Goal: Task Accomplishment & Management: Complete application form

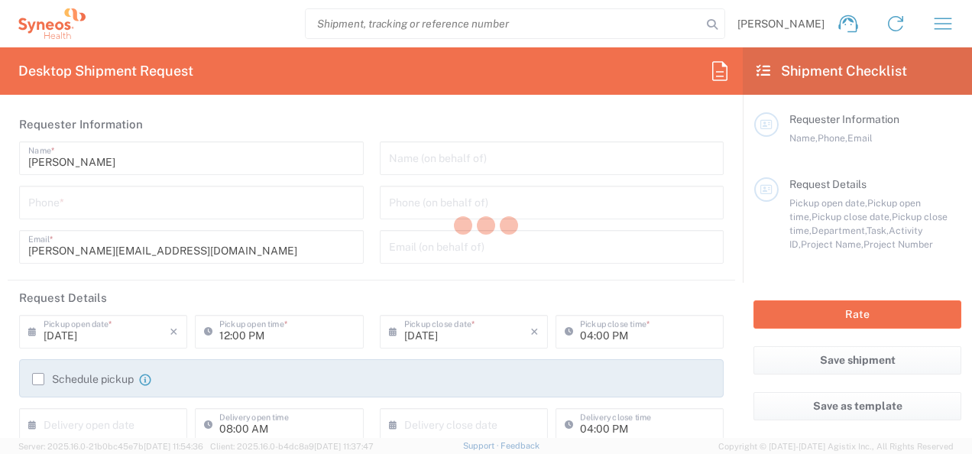
type input "3243"
type input "[GEOGRAPHIC_DATA]"
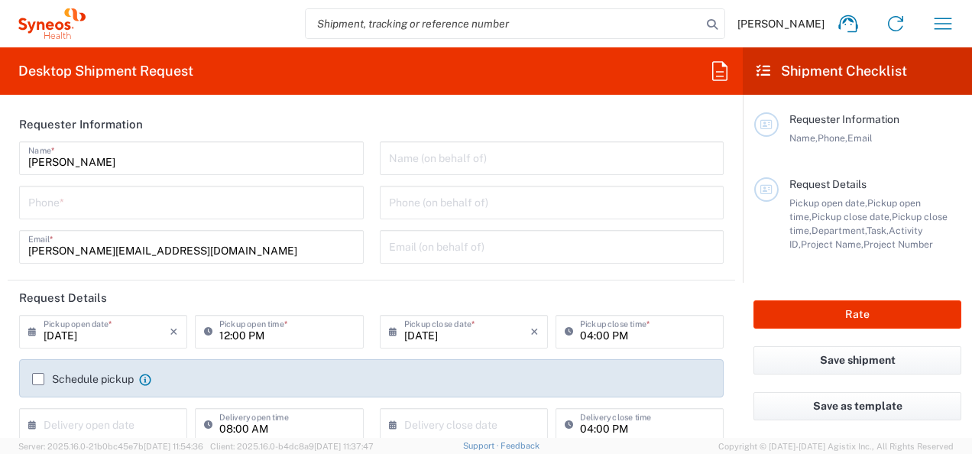
type input "INC Research Clin Svcs [GEOGRAPHIC_DATA]"
click at [247, 211] on input "tel" at bounding box center [191, 201] width 326 height 27
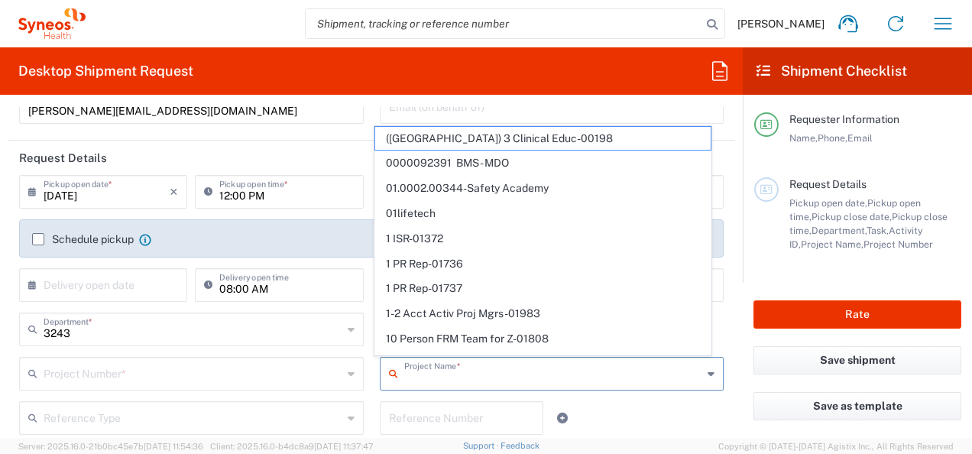
click at [428, 363] on input "text" at bounding box center [553, 372] width 299 height 27
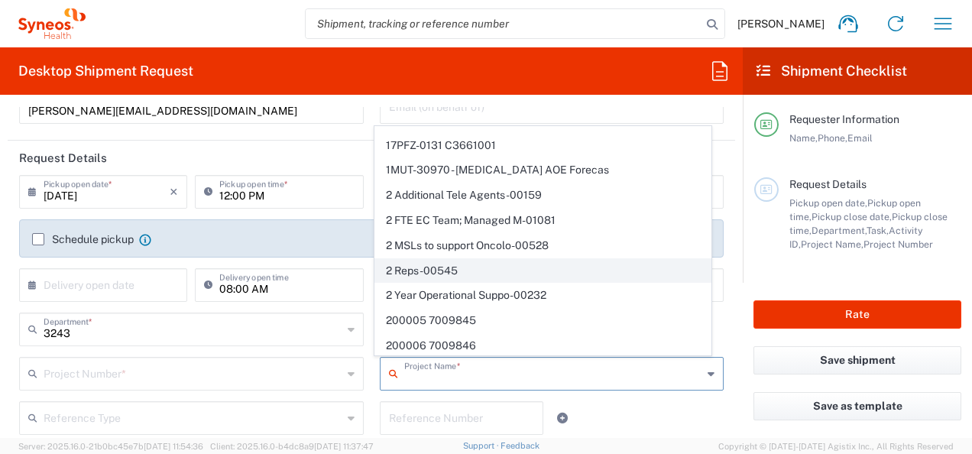
scroll to position [649, 0]
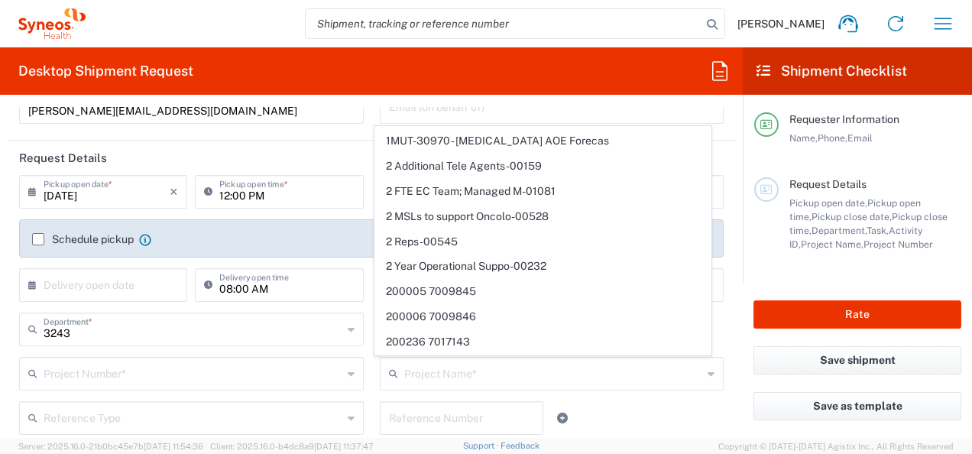
click at [241, 131] on div "[PERSON_NAME] Name * [PHONE_NUMBER] Phone * [PERSON_NAME][EMAIL_ADDRESS][DOMAIN…" at bounding box center [191, 68] width 361 height 133
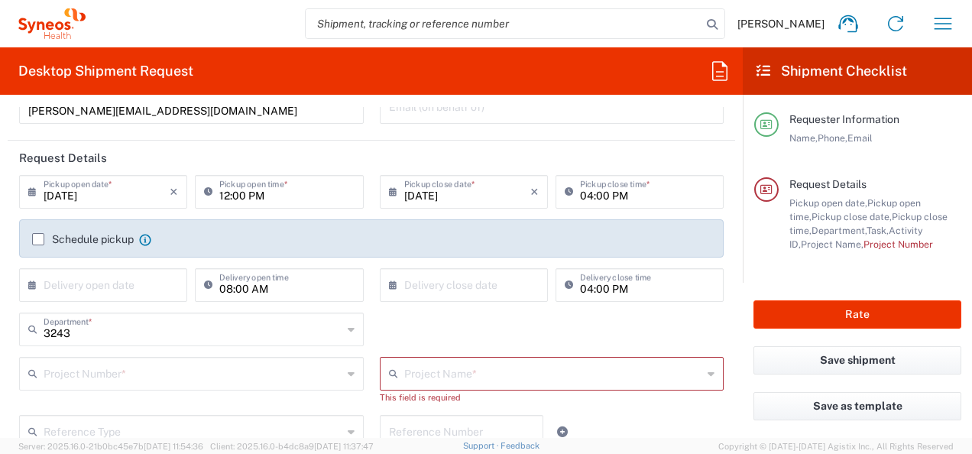
click at [0, 410] on html "[PERSON_NAME] Home Shipment estimator Shipment tracking Desktop shipment reques…" at bounding box center [486, 227] width 972 height 454
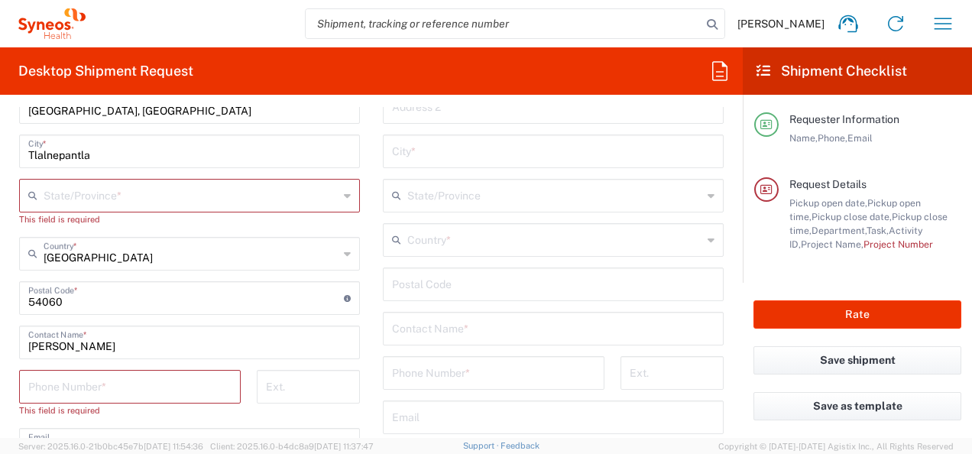
scroll to position [797, 0]
click at [128, 178] on div "State/Province *" at bounding box center [189, 195] width 341 height 34
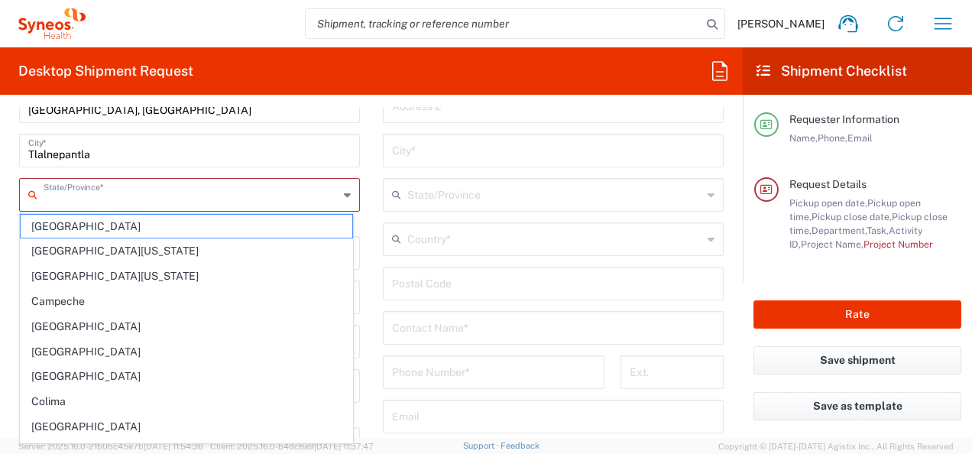
click at [128, 183] on input "text" at bounding box center [191, 193] width 295 height 27
click at [0, 193] on html "[PERSON_NAME] Home Shipment estimator Shipment tracking Desktop shipment reques…" at bounding box center [486, 227] width 972 height 454
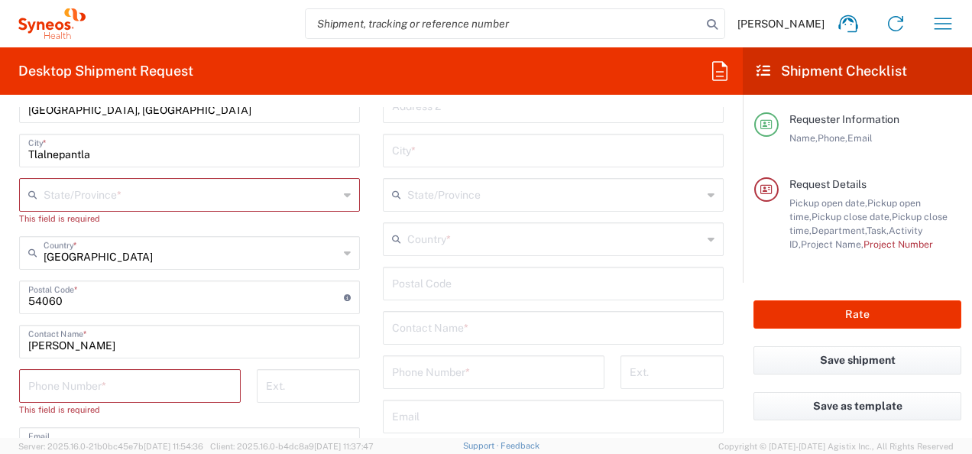
click at [5, 328] on form "Requester Information [PERSON_NAME] Name * [PHONE_NUMBER] Phone * [PERSON_NAME]…" at bounding box center [371, 272] width 743 height 331
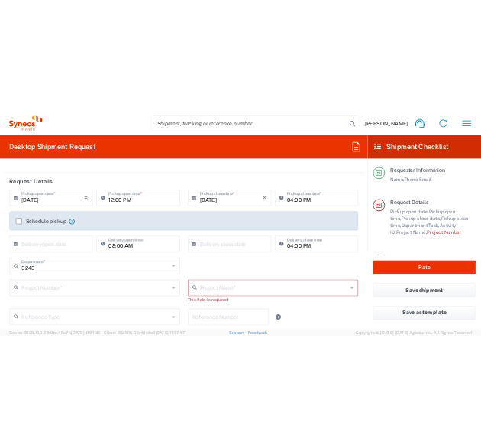
scroll to position [0, 0]
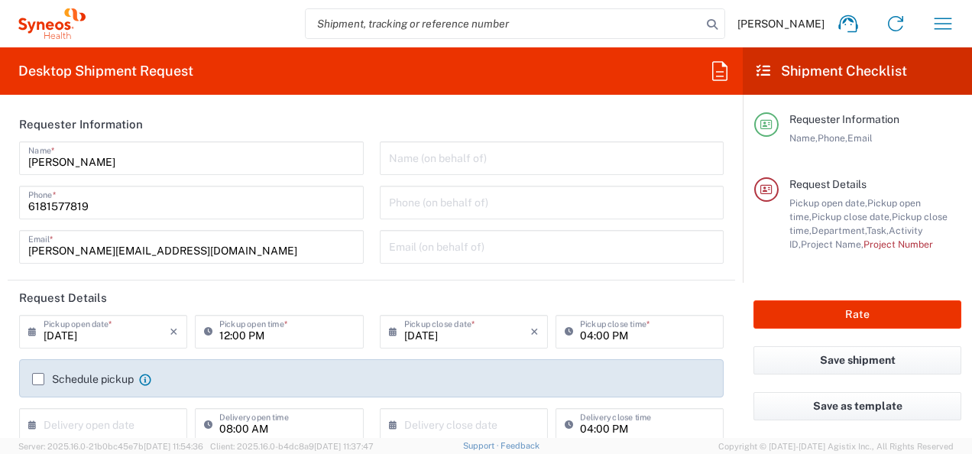
click at [405, 91] on agx-form-header "Desktop Shipment Request" at bounding box center [371, 70] width 743 height 47
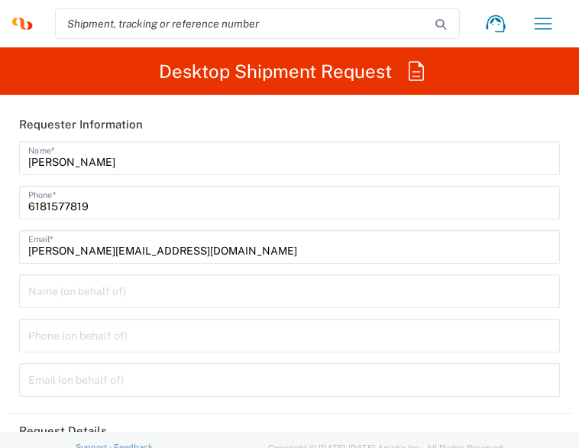
click at [27, 202] on div "[PHONE_NUMBER] Phone *" at bounding box center [289, 203] width 541 height 34
click at [32, 210] on input "6181577819" at bounding box center [289, 201] width 523 height 27
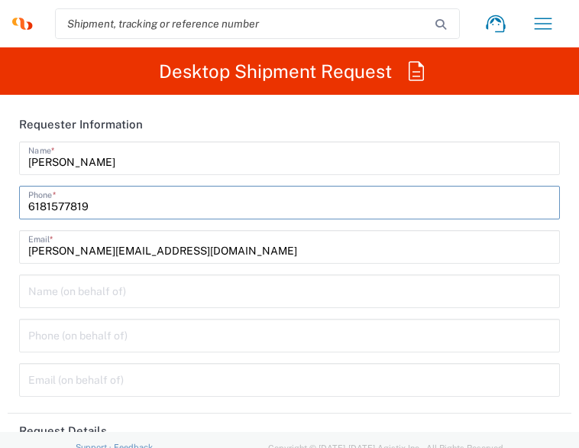
click at [29, 207] on input "6181577819" at bounding box center [289, 201] width 523 height 27
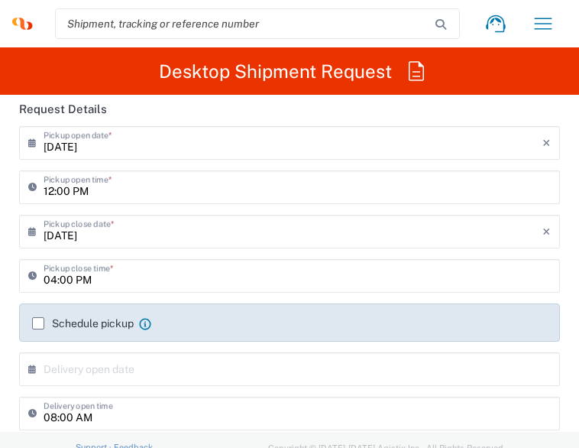
scroll to position [306, 0]
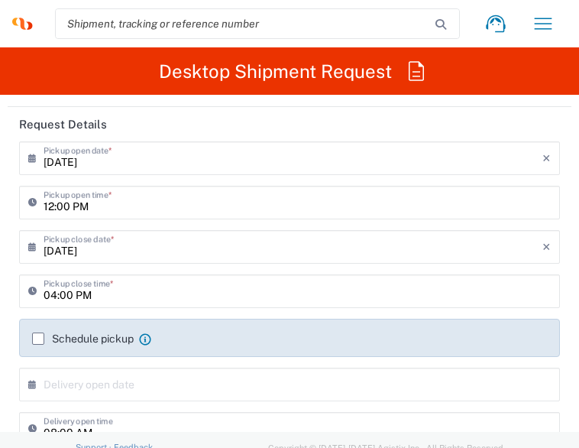
type input "[PHONE_NUMBER]"
click at [111, 153] on input "[DATE]" at bounding box center [293, 157] width 499 height 27
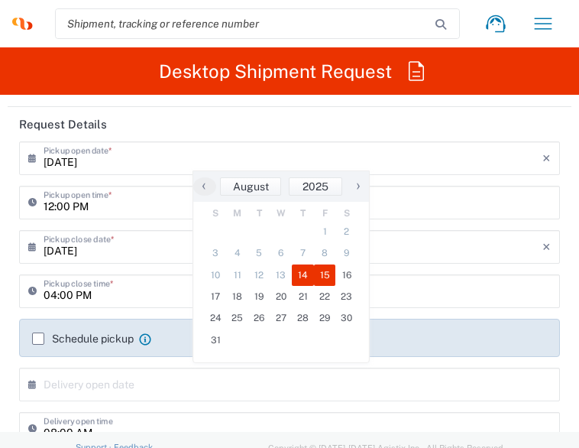
click at [317, 274] on span "15" at bounding box center [325, 274] width 22 height 21
type input "[DATE]"
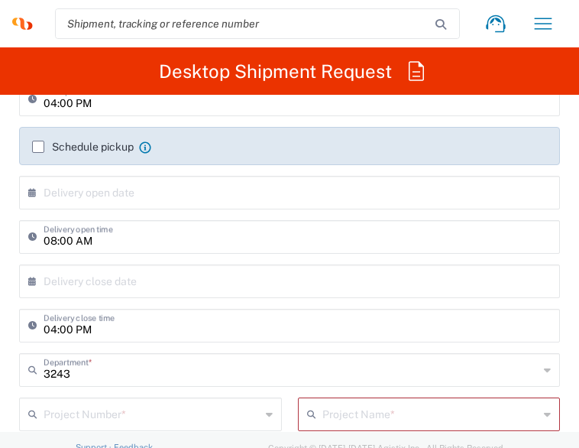
scroll to position [556, 0]
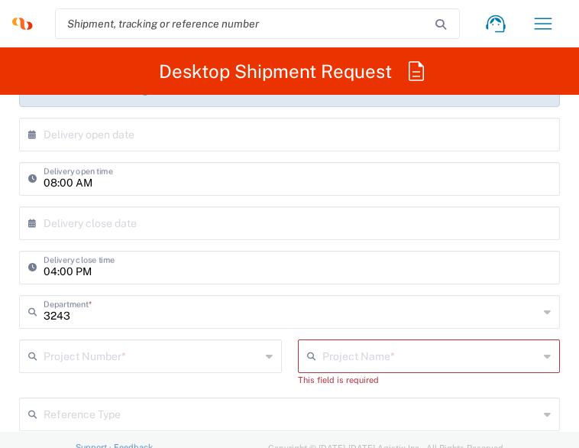
click at [109, 364] on input "text" at bounding box center [152, 355] width 217 height 27
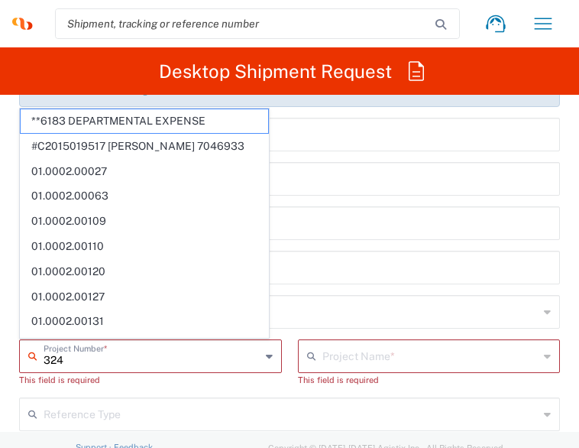
click at [109, 364] on input "324" at bounding box center [152, 355] width 217 height 27
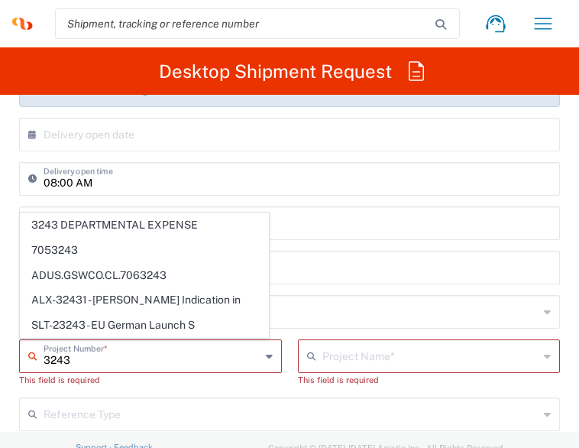
type input "3243"
click at [128, 392] on div "3243 Project Number * 3243 DEPARTMENTAL EXPENSE 7053243 ADUS.GSWCO.CL.7063243 A…" at bounding box center [150, 368] width 279 height 58
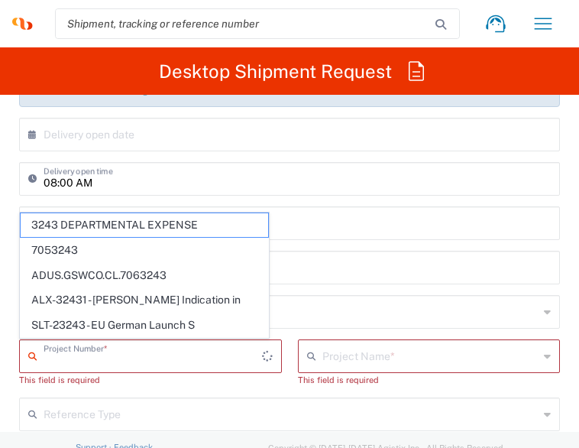
click at [126, 346] on input "text" at bounding box center [153, 355] width 219 height 27
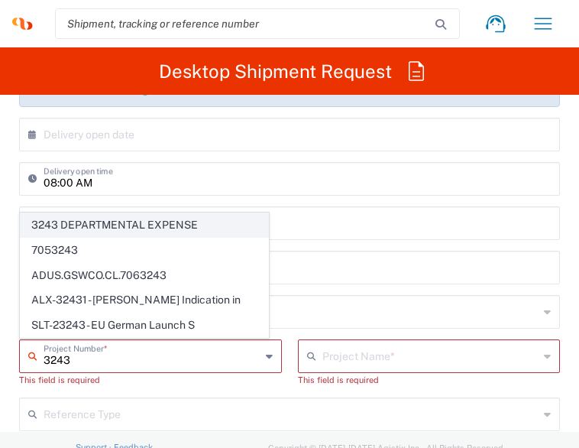
click at [104, 229] on span "3243 DEPARTMENTAL EXPENSE" at bounding box center [145, 225] width 248 height 24
type input "3243 DEPARTMENTAL EXPENSE"
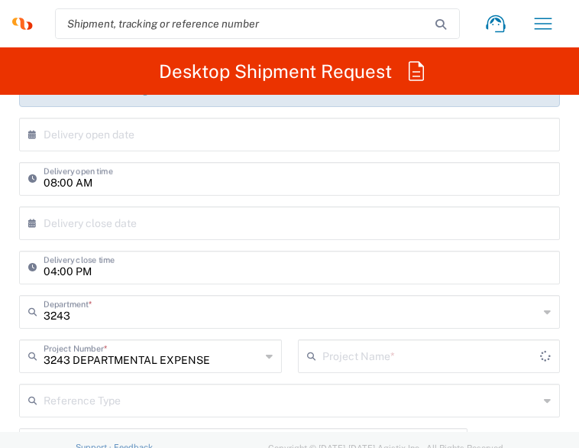
type input "3243 DEPARTMENTAL EXPENSE"
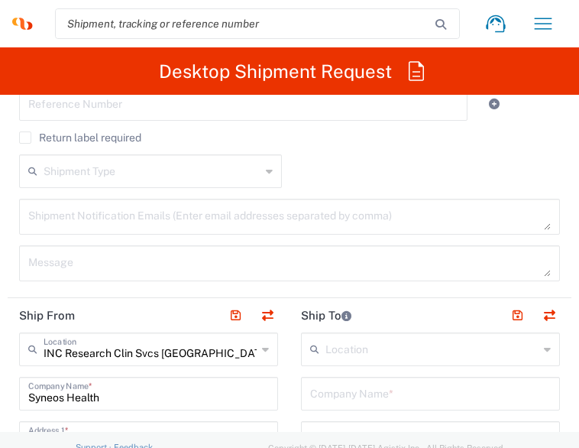
scroll to position [963, 0]
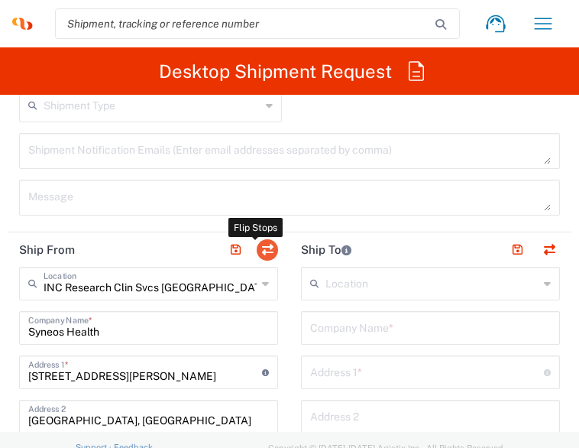
click at [257, 245] on button "button" at bounding box center [267, 249] width 21 height 21
type input "INC Research Clin Svcs [GEOGRAPHIC_DATA]"
type input "Syneos Health"
type input "[STREET_ADDRESS][PERSON_NAME]"
type input "[GEOGRAPHIC_DATA], [GEOGRAPHIC_DATA]"
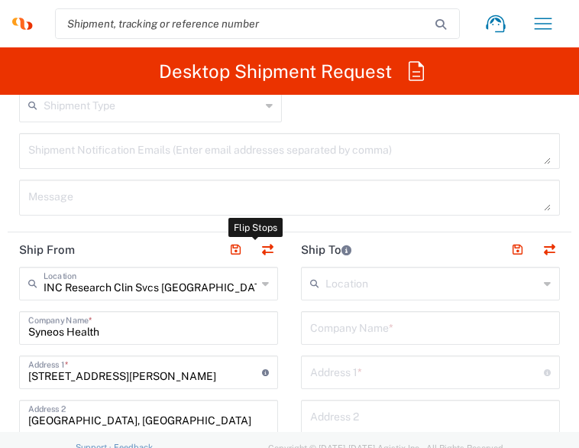
type input "Tlalnepantla"
type input "[GEOGRAPHIC_DATA]"
type input "54060"
type input "[PERSON_NAME]"
type input "[PERSON_NAME][EMAIL_ADDRESS][DOMAIN_NAME]"
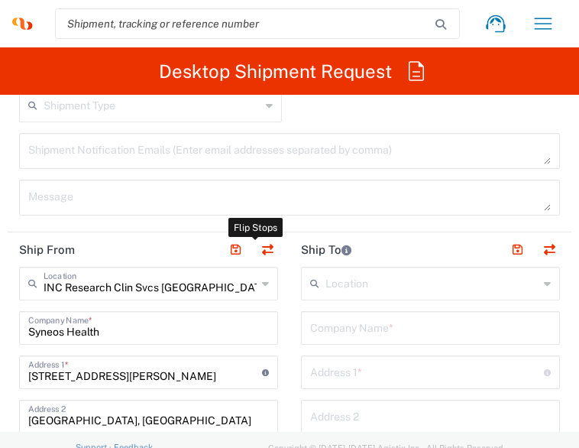
type input "EORI"
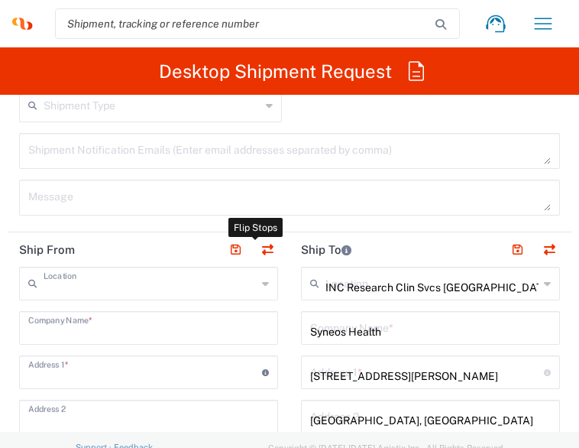
type input "VAT"
type input "KIN030716VB2"
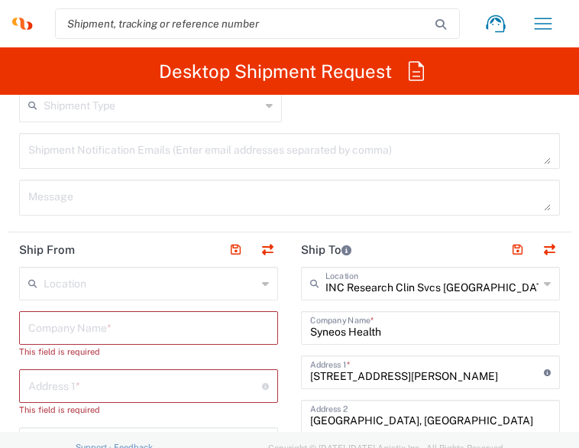
click at [132, 316] on input "text" at bounding box center [148, 326] width 241 height 27
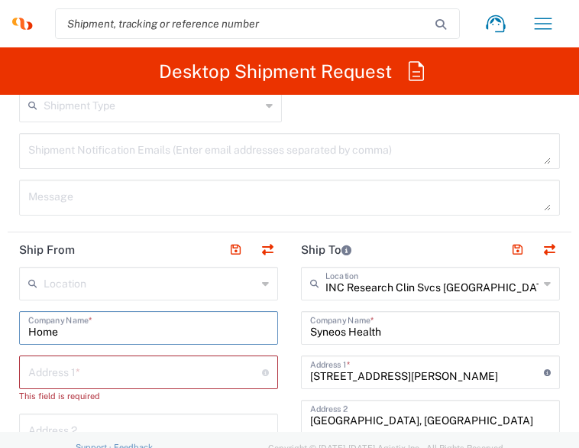
type input "Home"
click at [118, 365] on input "text" at bounding box center [145, 371] width 234 height 27
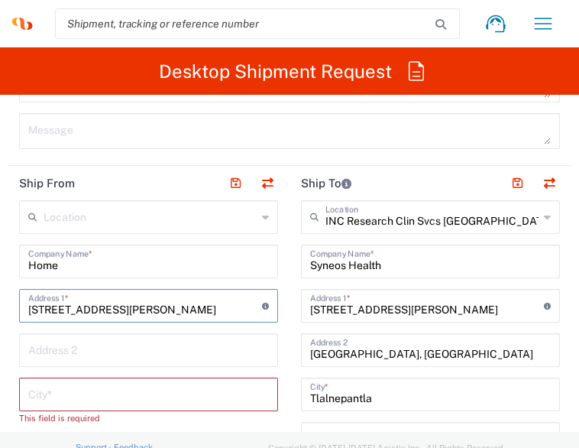
scroll to position [1030, 0]
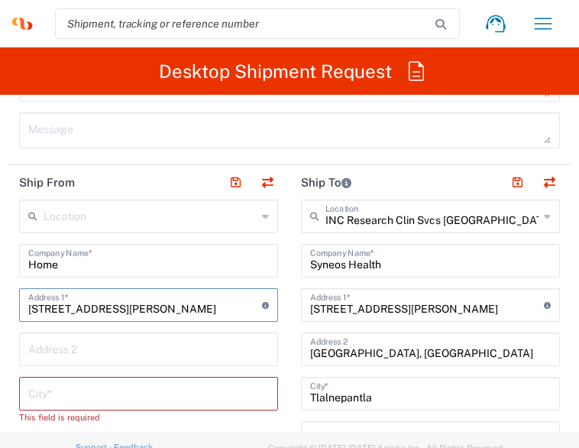
type input "[STREET_ADDRESS][PERSON_NAME]"
click at [72, 392] on input "text" at bounding box center [148, 392] width 241 height 27
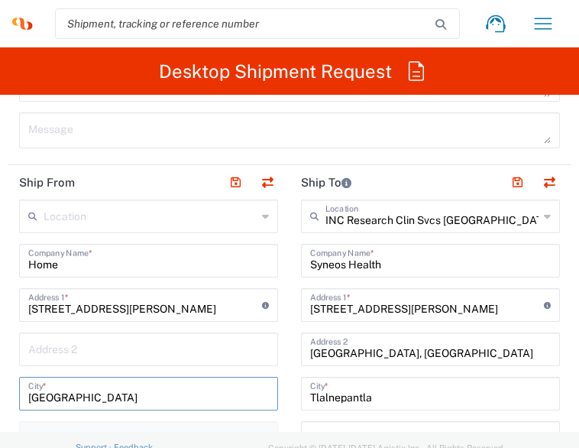
drag, startPoint x: 35, startPoint y: 396, endPoint x: 213, endPoint y: 390, distance: 178.2
click at [213, 390] on input "[GEOGRAPHIC_DATA]" at bounding box center [148, 392] width 241 height 27
type input "[GEOGRAPHIC_DATA]"
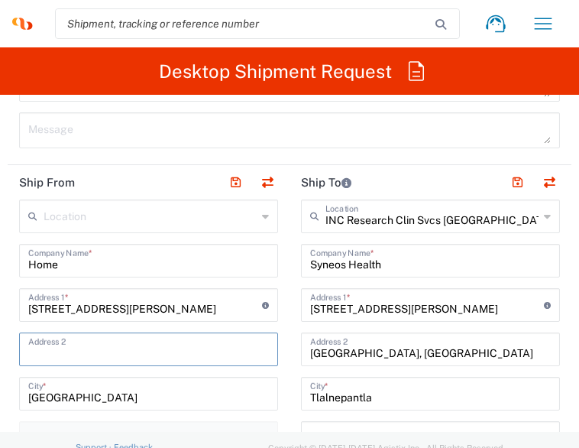
click at [75, 340] on input "text" at bounding box center [148, 348] width 241 height 27
type input "Jardin Real"
click at [170, 312] on input "[STREET_ADDRESS][PERSON_NAME]" at bounding box center [145, 303] width 234 height 27
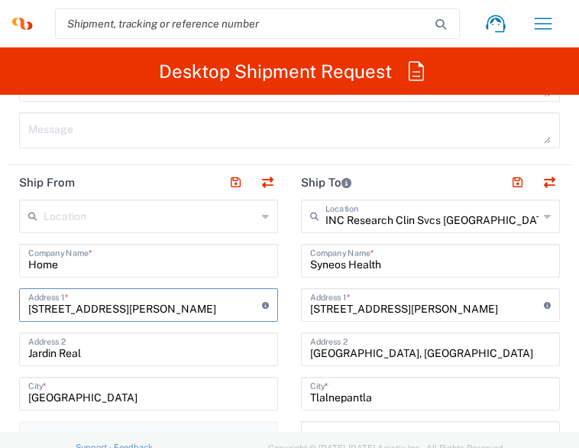
scroll to position [1194, 0]
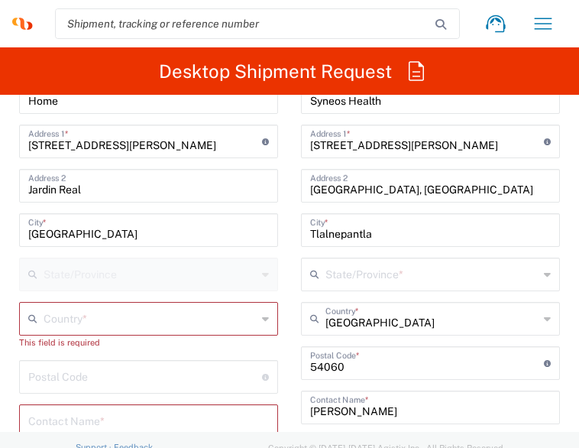
click at [262, 317] on icon at bounding box center [265, 318] width 7 height 24
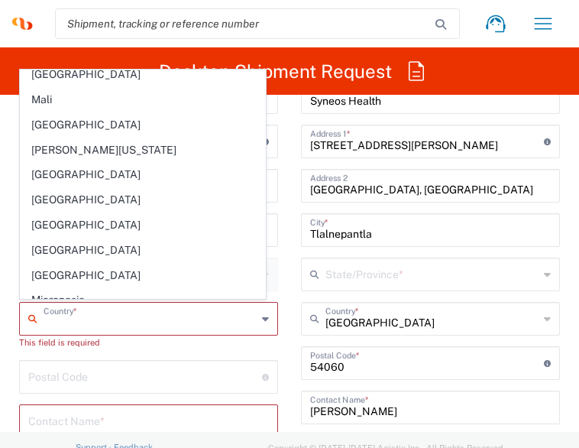
scroll to position [3289, 0]
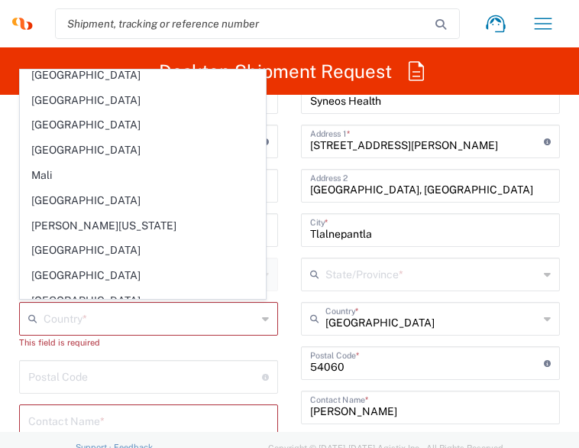
click at [91, 339] on span "[GEOGRAPHIC_DATA]" at bounding box center [143, 351] width 245 height 24
type input "[GEOGRAPHIC_DATA]"
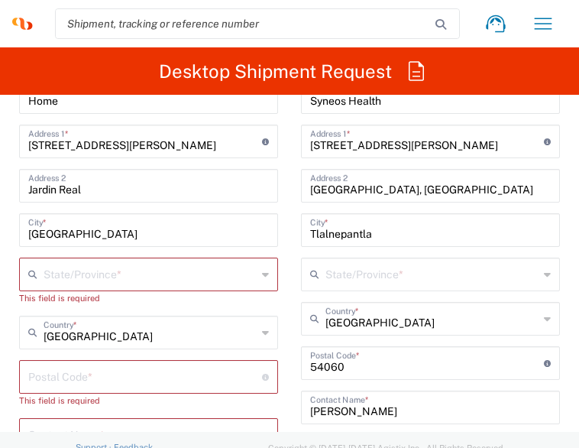
click at [118, 266] on agx-dropdown-input "State/Province * [GEOGRAPHIC_DATA] [GEOGRAPHIC_DATA][US_STATE] [GEOGRAPHIC_DATA…" at bounding box center [148, 275] width 259 height 34
click at [0, 0] on span "[GEOGRAPHIC_DATA][US_STATE]" at bounding box center [0, 0] width 0 height 0
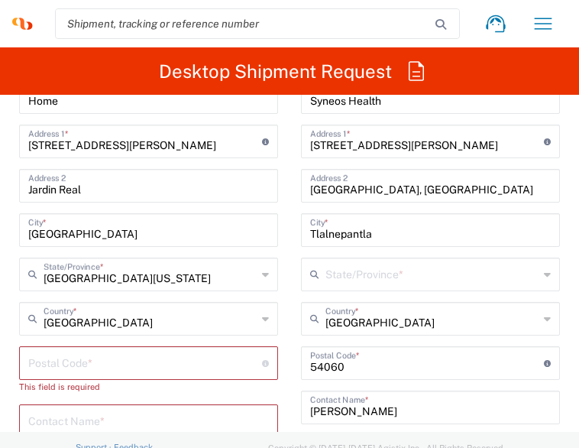
click at [262, 267] on icon at bounding box center [265, 274] width 7 height 24
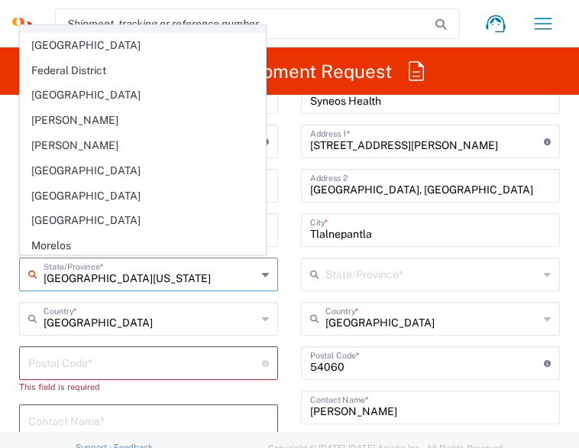
scroll to position [194, 0]
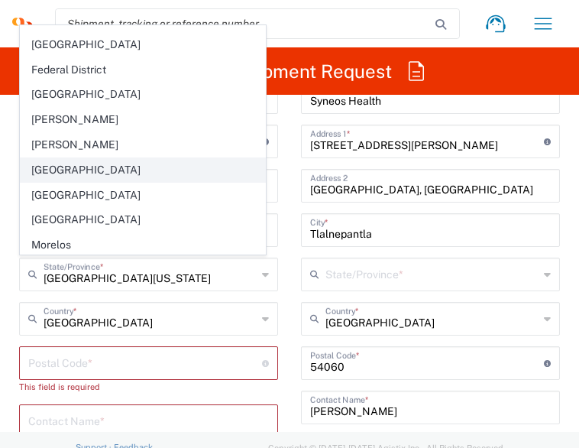
click at [121, 168] on span "[GEOGRAPHIC_DATA]" at bounding box center [143, 170] width 245 height 24
type input "[GEOGRAPHIC_DATA]"
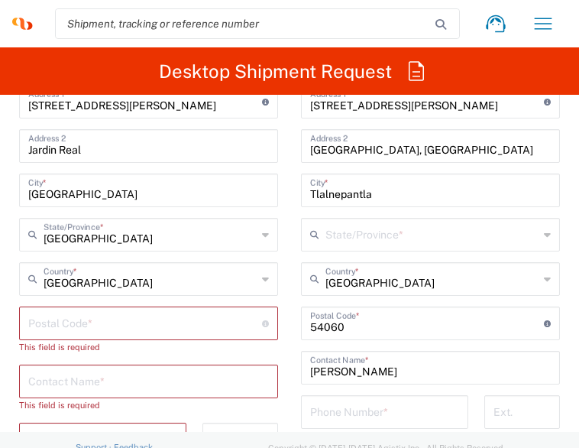
scroll to position [1237, 0]
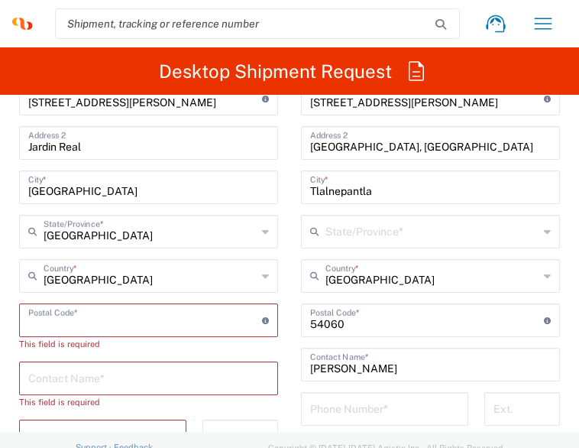
click at [169, 329] on input "undefined" at bounding box center [145, 319] width 234 height 27
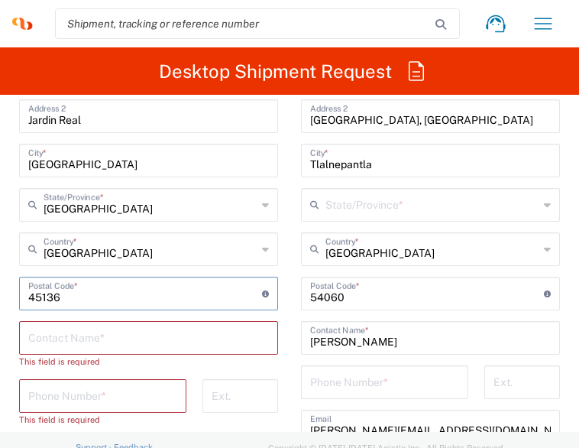
scroll to position [1264, 0]
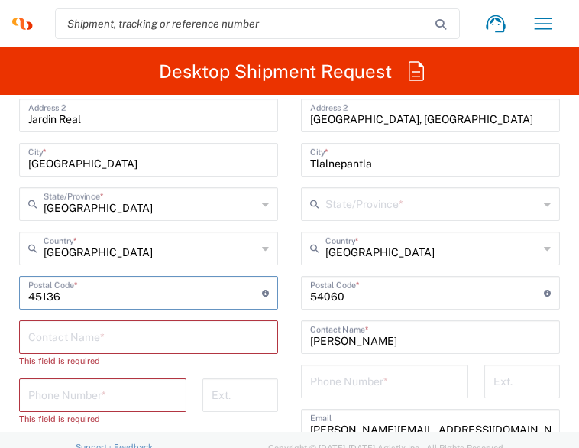
type input "45136"
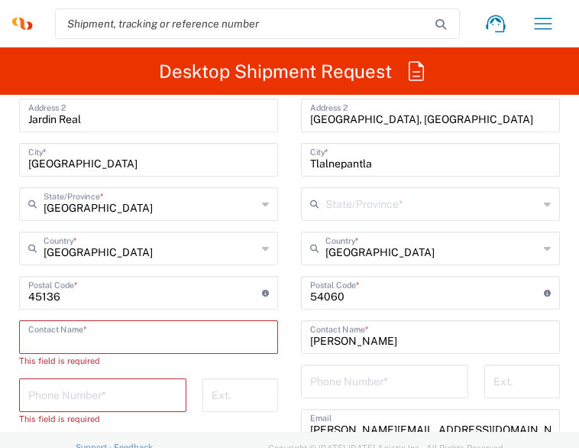
click at [128, 339] on input "text" at bounding box center [148, 335] width 241 height 27
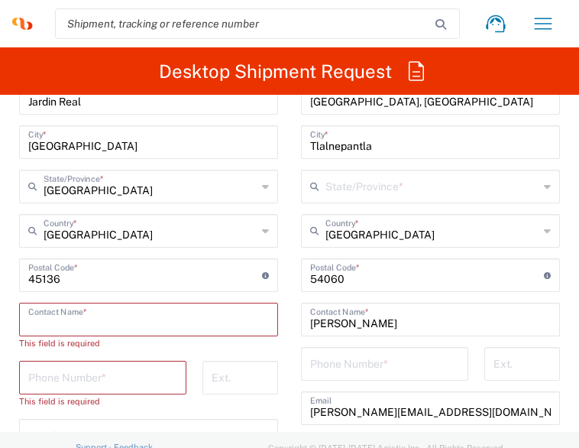
click at [83, 311] on input "text" at bounding box center [148, 318] width 241 height 27
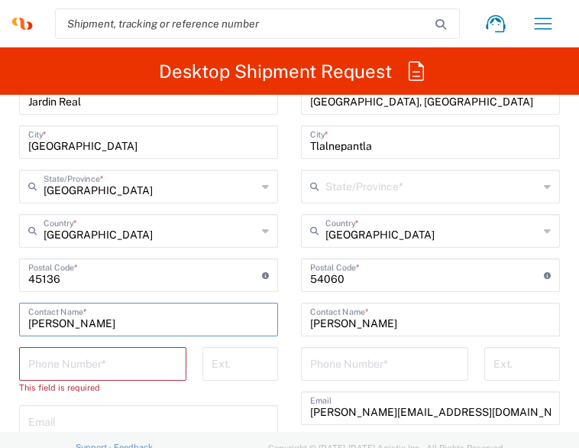
scroll to position [1324, 0]
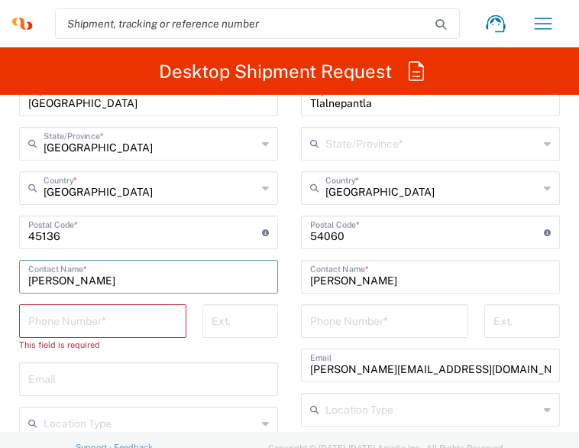
type input "[PERSON_NAME]"
click at [98, 320] on input "tel" at bounding box center [102, 319] width 149 height 27
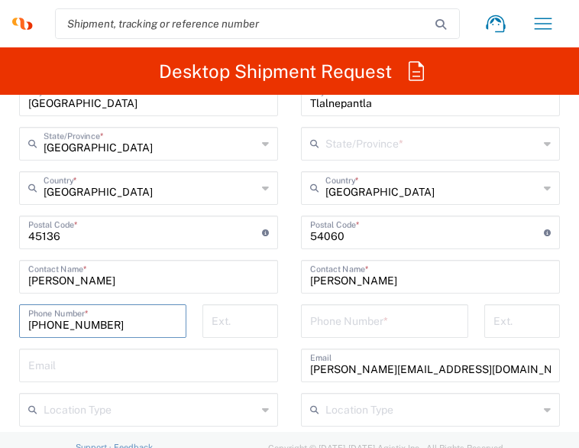
type input "[PHONE_NUMBER]"
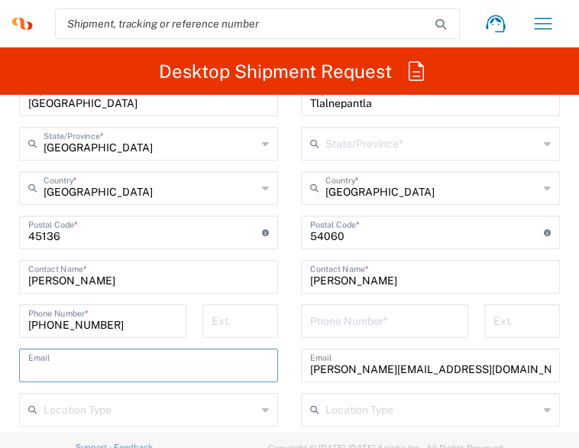
click at [129, 357] on input "text" at bounding box center [148, 364] width 241 height 27
type input "[PERSON_NAME][EMAIL_ADDRESS][DOMAIN_NAME]"
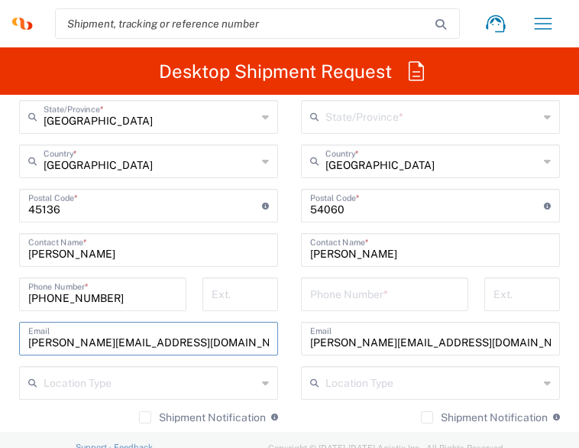
scroll to position [1369, 0]
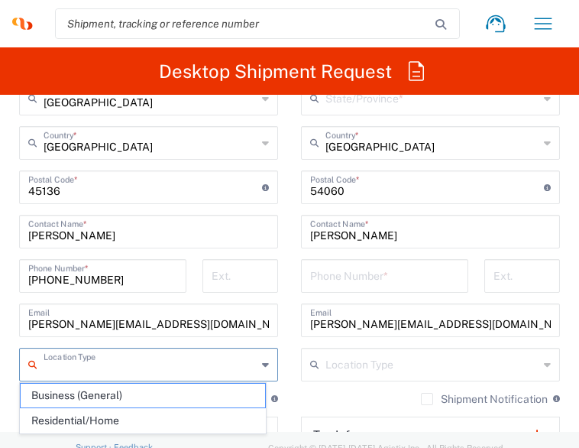
click at [109, 354] on input "text" at bounding box center [150, 363] width 213 height 27
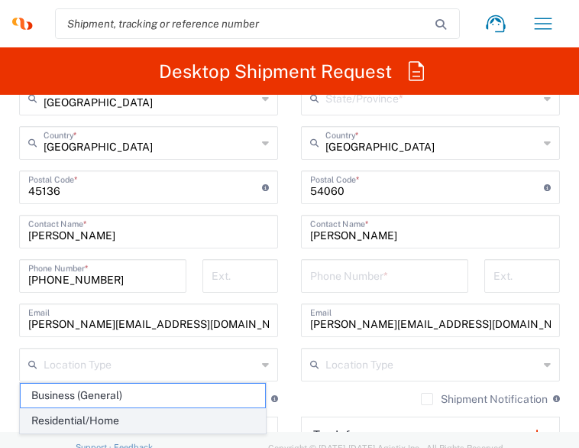
click at [116, 416] on span "Residential/Home" at bounding box center [143, 421] width 245 height 24
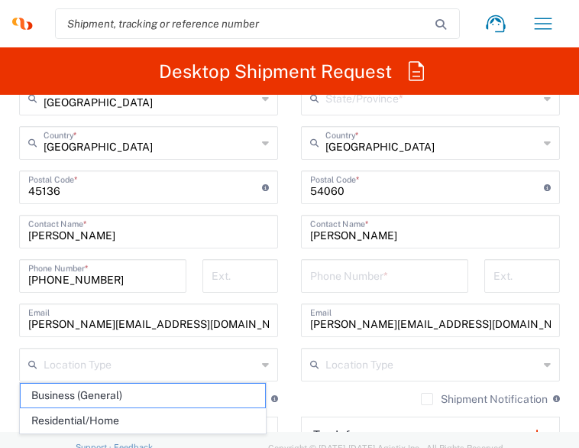
type input "Residential/Home"
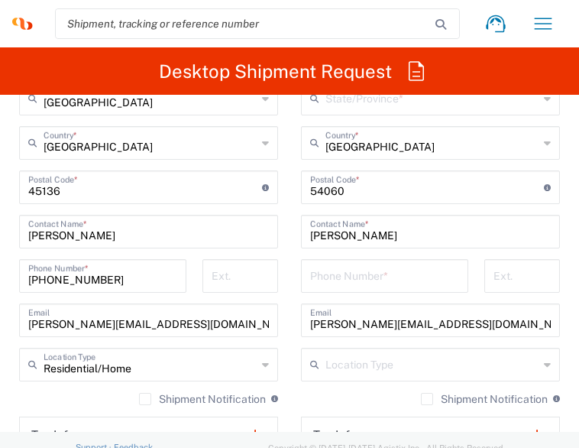
scroll to position [1417, 0]
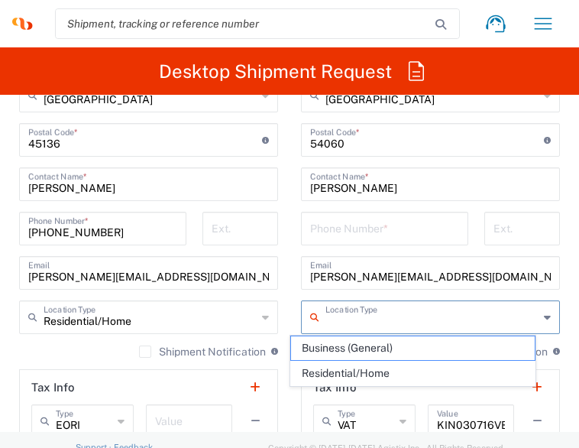
click at [338, 309] on input "text" at bounding box center [432, 316] width 213 height 27
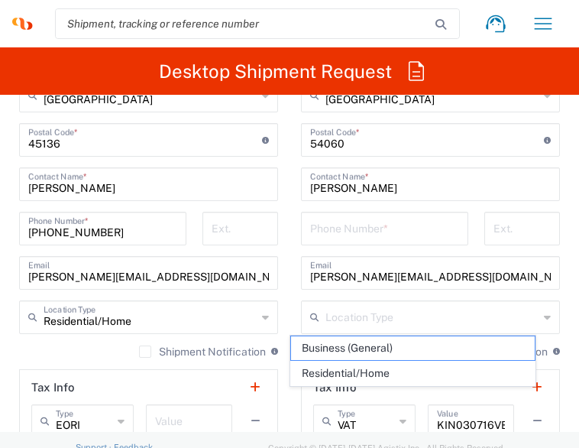
click at [275, 355] on main "Location [PERSON_NAME] LLC-[GEOGRAPHIC_DATA] [GEOGRAPHIC_DATA] [GEOGRAPHIC_DATA…" at bounding box center [149, 156] width 282 height 686
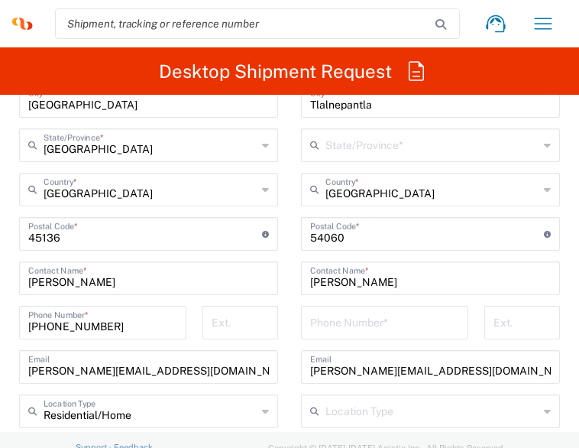
scroll to position [1288, 0]
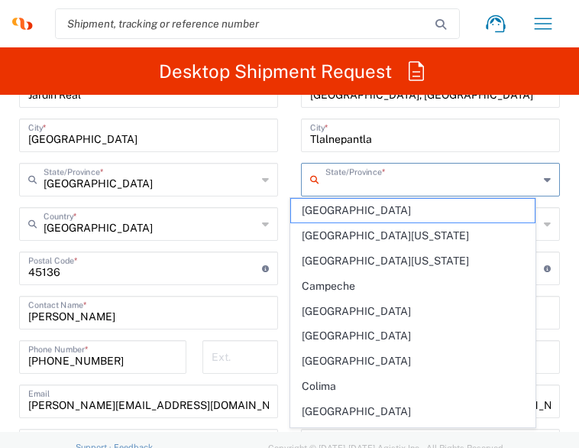
click at [338, 178] on input "text" at bounding box center [432, 178] width 213 height 27
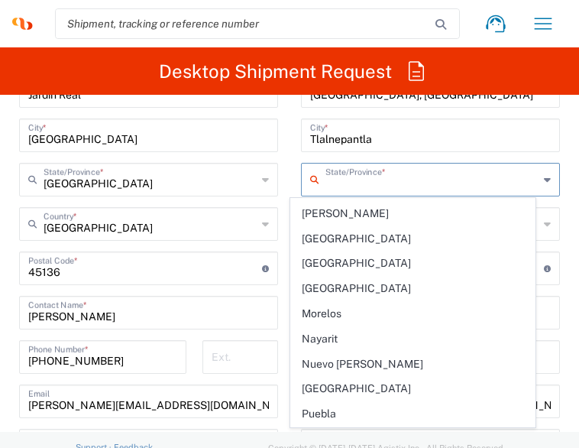
scroll to position [298, 0]
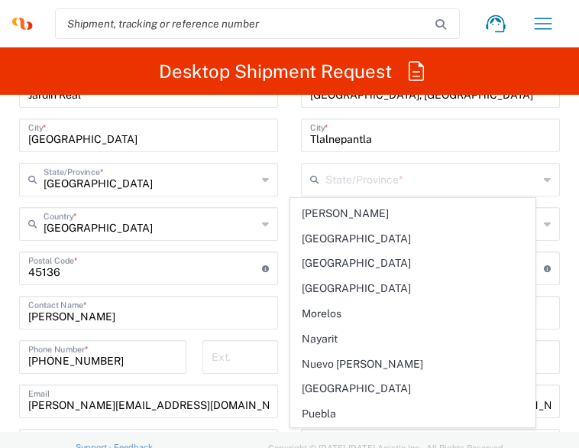
drag, startPoint x: 370, startPoint y: 373, endPoint x: 324, endPoint y: 249, distance: 132.0
click at [277, 268] on main "Location [PERSON_NAME] LLC-[GEOGRAPHIC_DATA] [GEOGRAPHIC_DATA] [GEOGRAPHIC_DATA…" at bounding box center [149, 284] width 282 height 686
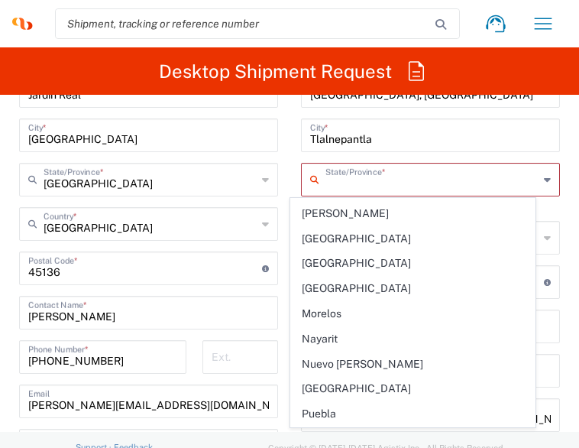
click at [333, 184] on input "text" at bounding box center [432, 178] width 213 height 27
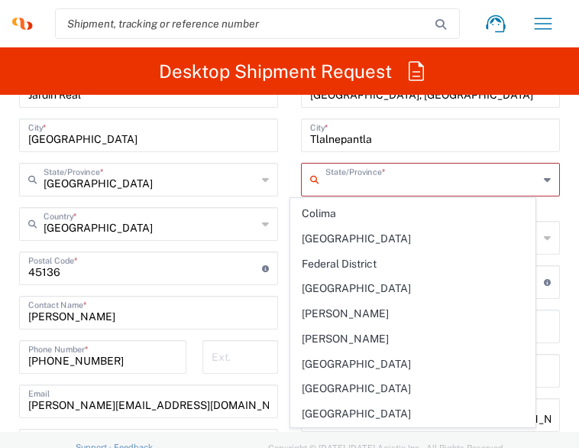
scroll to position [232, 0]
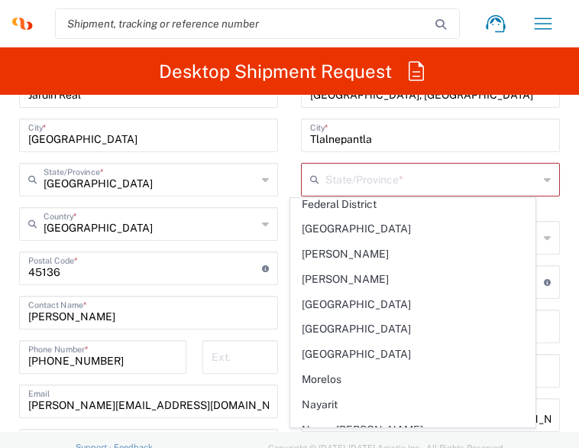
click at [335, 322] on span "[GEOGRAPHIC_DATA]" at bounding box center [413, 329] width 245 height 24
click at [335, 322] on input "[PERSON_NAME]" at bounding box center [430, 325] width 241 height 27
type input "[GEOGRAPHIC_DATA]"
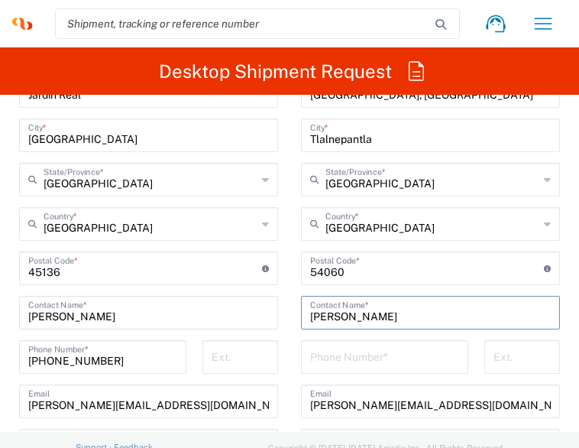
click at [378, 310] on input "[PERSON_NAME]" at bounding box center [430, 311] width 241 height 27
click at [258, 303] on div "Ship From Location [PERSON_NAME] LLC-[GEOGRAPHIC_DATA] [GEOGRAPHIC_DATA] [GEOGR…" at bounding box center [290, 270] width 564 height 727
type input "[PERSON_NAME]"
click at [342, 351] on input "tel" at bounding box center [384, 355] width 149 height 27
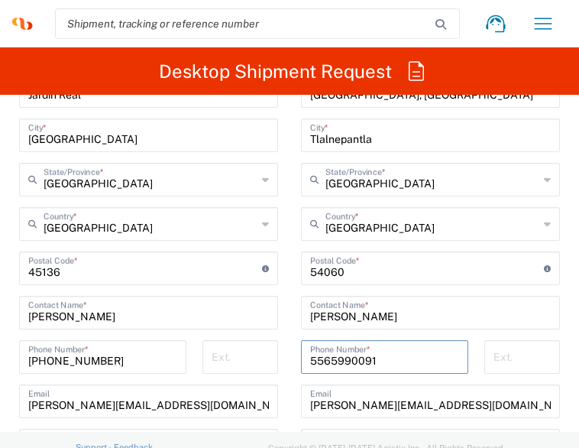
type input "5565990091"
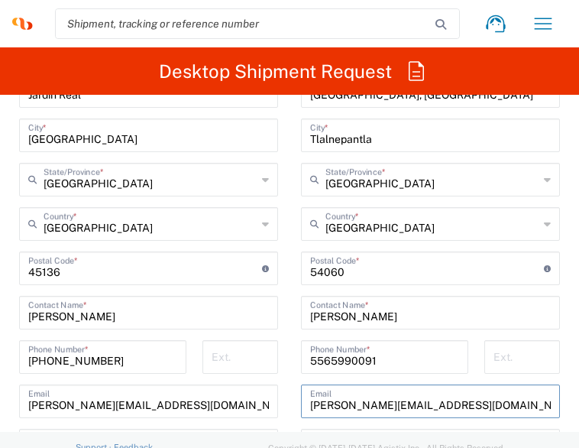
drag, startPoint x: 302, startPoint y: 404, endPoint x: 387, endPoint y: 407, distance: 84.9
click at [387, 407] on input "[PERSON_NAME][EMAIL_ADDRESS][DOMAIN_NAME]" at bounding box center [430, 400] width 241 height 27
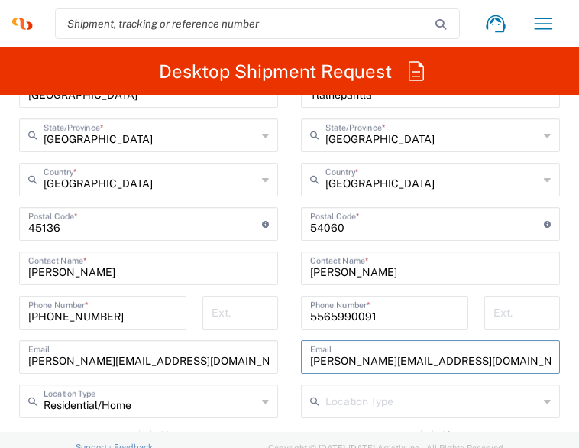
type input "[PERSON_NAME][EMAIL_ADDRESS][DOMAIN_NAME]"
click at [344, 404] on input "text" at bounding box center [432, 400] width 213 height 27
drag, startPoint x: 344, startPoint y: 404, endPoint x: -155, endPoint y: -15, distance: 651.5
click at [0, 0] on html "[PERSON_NAME] Home Shipment estimator Shipment tracking Desktop shipment reques…" at bounding box center [289, 224] width 579 height 448
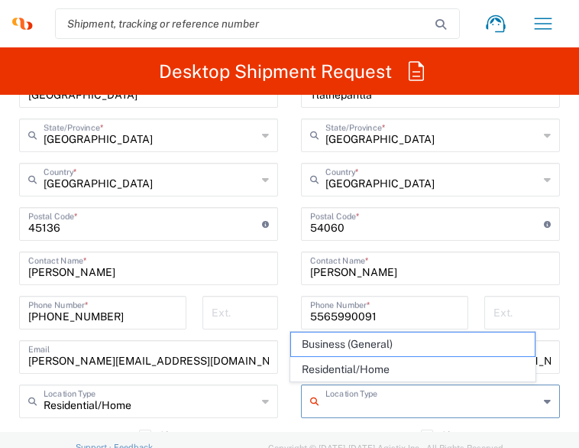
click at [350, 401] on input "text" at bounding box center [432, 400] width 213 height 27
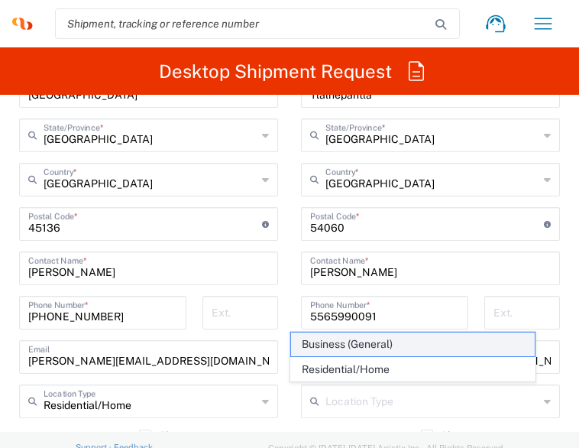
click at [347, 346] on span "Business (General)" at bounding box center [413, 344] width 245 height 24
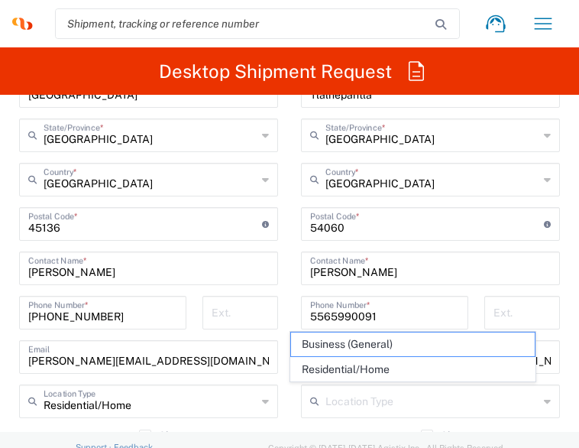
type input "Business (General)"
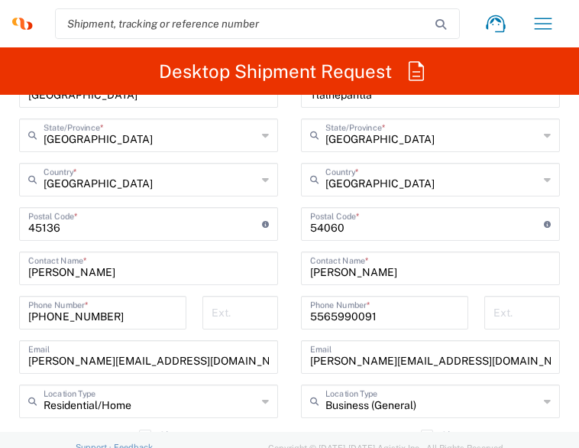
click at [301, 314] on div "[PHONE_NUMBER] Phone Number *" at bounding box center [384, 313] width 167 height 34
click at [310, 314] on input "5565990091" at bounding box center [384, 311] width 149 height 27
click at [310, 319] on input "5565990091" at bounding box center [384, 311] width 149 height 27
click at [310, 317] on input "5565990091" at bounding box center [384, 311] width 149 height 27
click at [310, 316] on input "5565990091" at bounding box center [384, 311] width 149 height 27
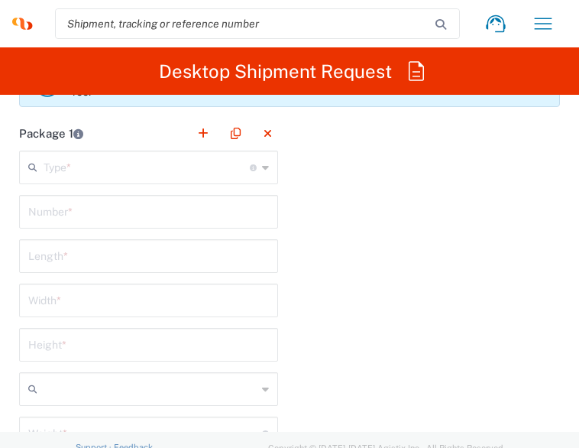
scroll to position [1834, 0]
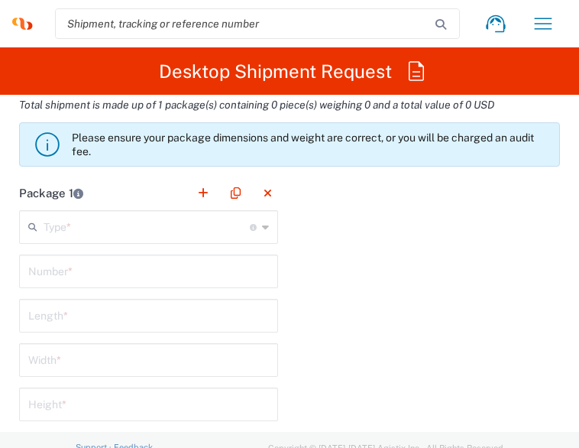
type input "[PHONE_NUMBER]"
click at [262, 225] on icon at bounding box center [265, 227] width 7 height 24
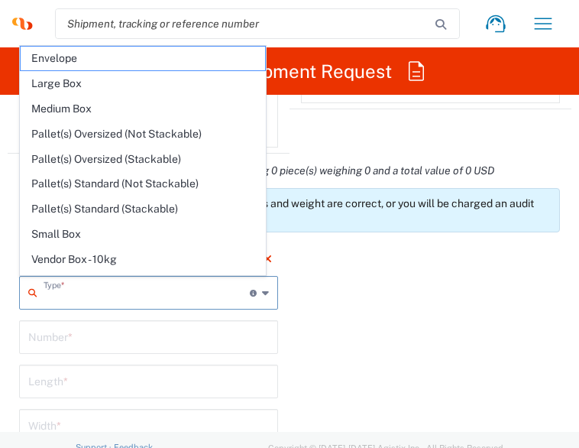
scroll to position [1764, 0]
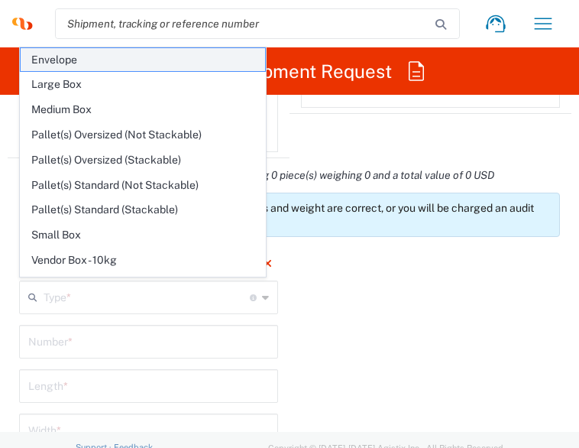
click at [79, 59] on span "Envelope" at bounding box center [143, 60] width 245 height 24
type input "Envelope"
type input "1"
type input "9.5"
type input "12.5"
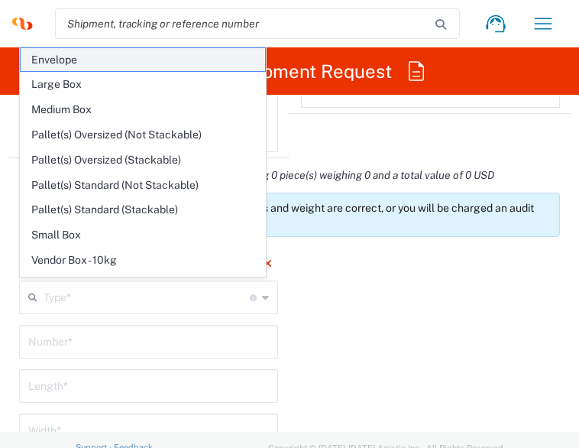
type input "0.25"
type input "in"
type input "0.45"
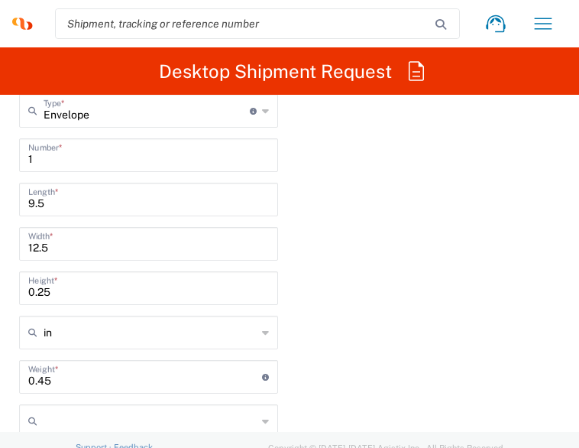
scroll to position [1981, 0]
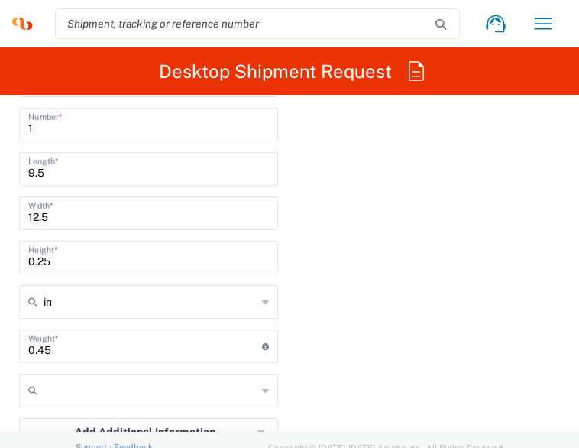
click at [262, 306] on icon at bounding box center [265, 302] width 7 height 24
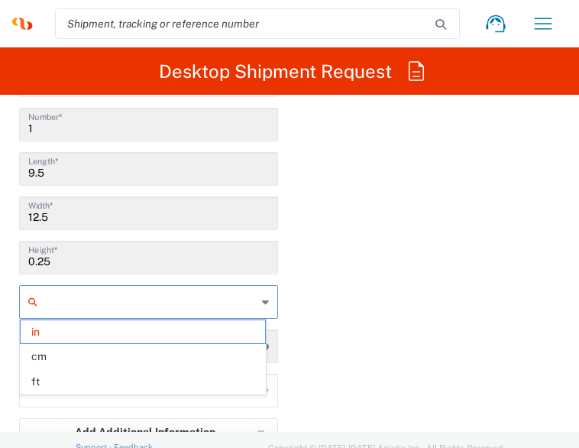
click at [196, 299] on input "text" at bounding box center [150, 302] width 213 height 24
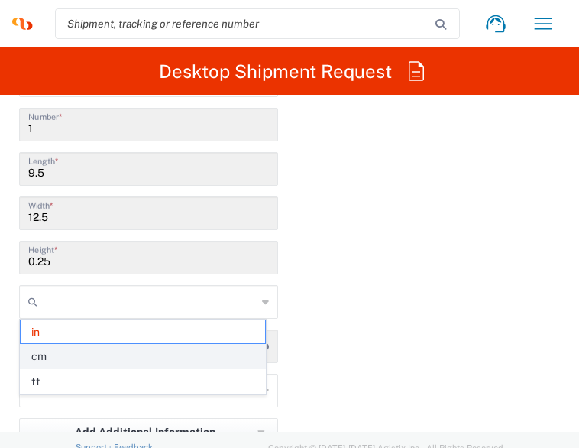
click at [167, 354] on span "cm" at bounding box center [143, 357] width 245 height 24
type input "24.13"
type input "31.75"
type input "0.64"
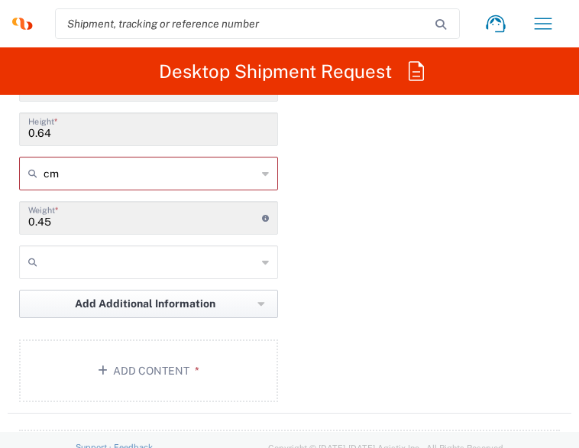
scroll to position [2110, 0]
click at [208, 218] on input "0.45" at bounding box center [145, 216] width 234 height 27
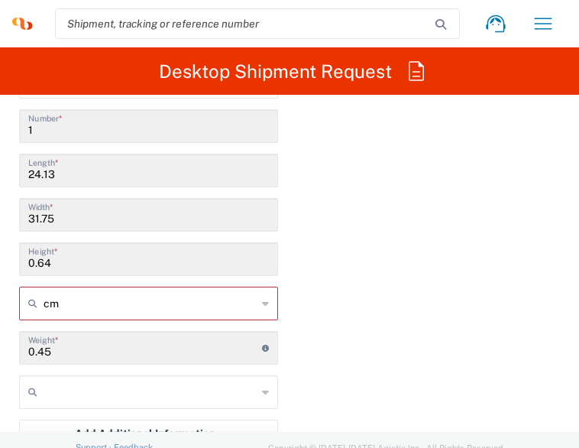
scroll to position [1976, 0]
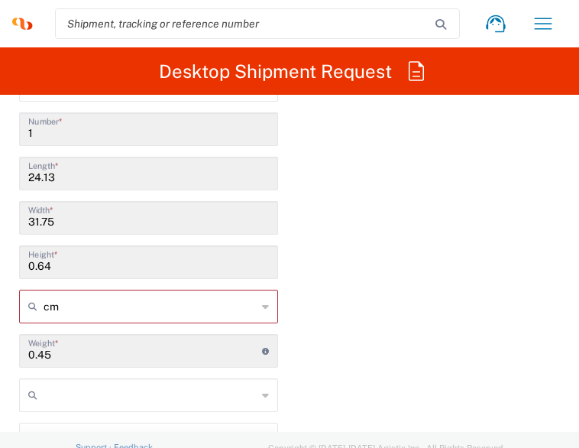
click at [384, 254] on div "Package 1 Envelope Type * Material used to package goods Envelope Large Box Med…" at bounding box center [290, 290] width 564 height 513
click at [262, 300] on icon at bounding box center [265, 306] width 7 height 24
type input "cm"
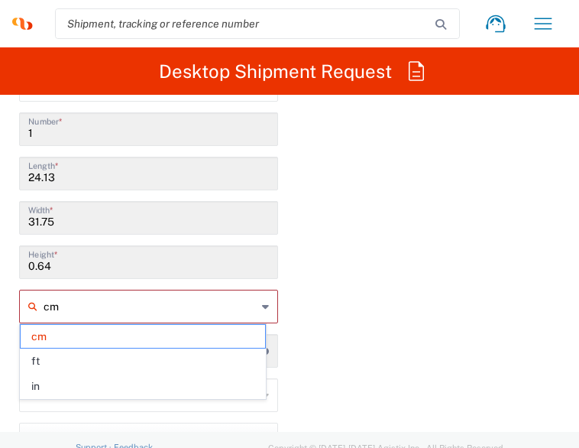
click at [347, 322] on div "Package 1 Envelope Type * Material used to package goods Envelope Large Box Med…" at bounding box center [290, 290] width 564 height 513
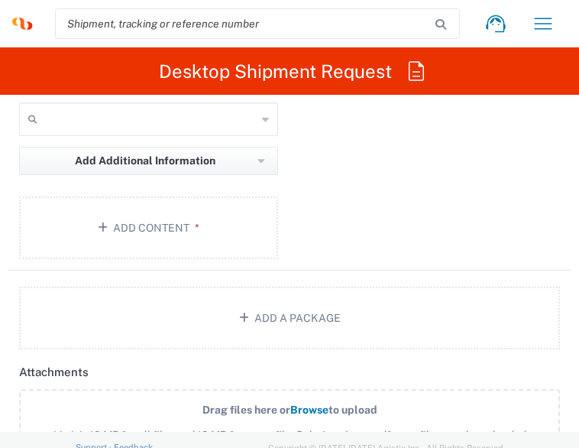
scroll to position [2196, 0]
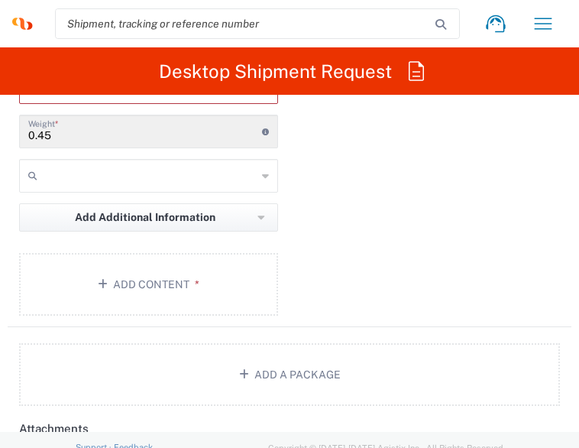
click at [249, 173] on div at bounding box center [148, 176] width 259 height 34
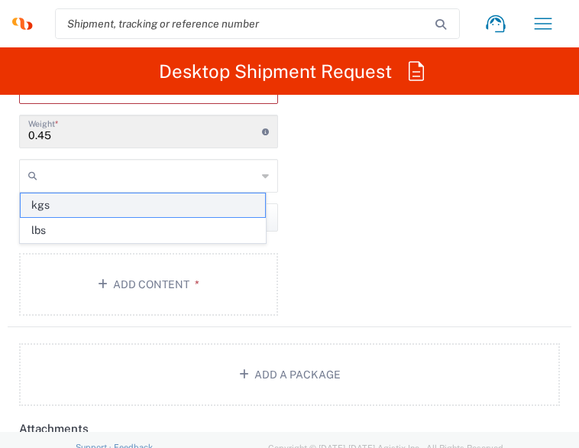
click at [220, 199] on span "kgs" at bounding box center [143, 205] width 245 height 24
type input "kgs"
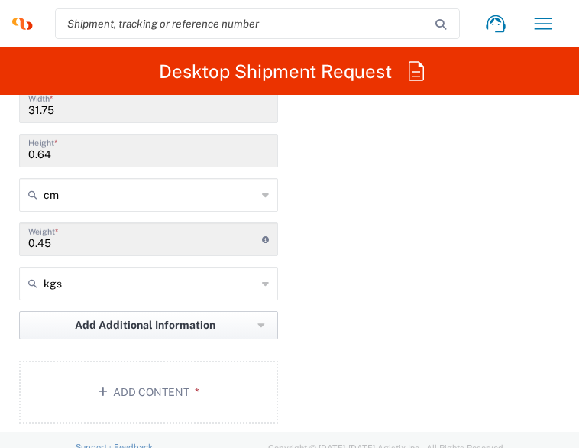
scroll to position [2089, 0]
click at [200, 381] on button "Add Content *" at bounding box center [148, 391] width 259 height 63
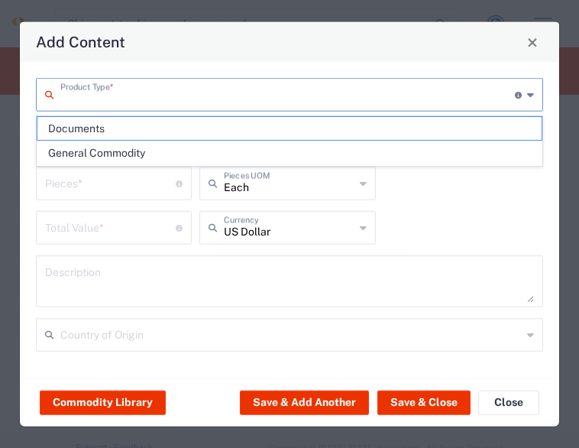
click at [157, 92] on input "text" at bounding box center [287, 93] width 455 height 27
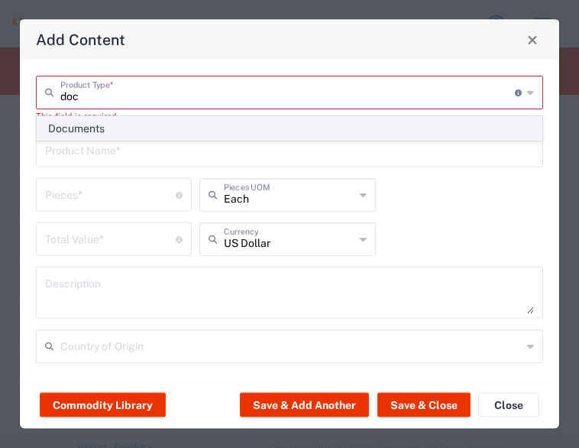
click at [125, 135] on span "Documents" at bounding box center [289, 129] width 505 height 24
click at [125, 136] on input "text" at bounding box center [289, 149] width 489 height 27
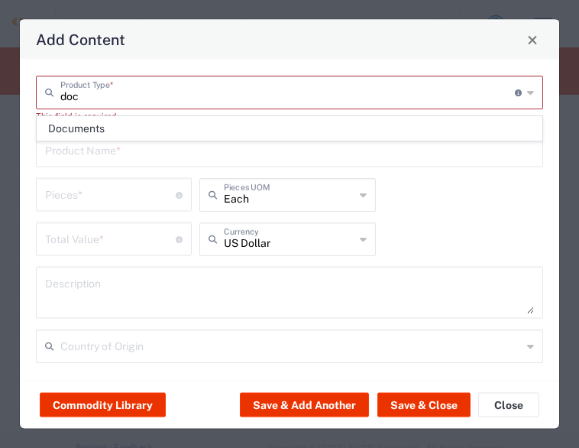
type input "Documents"
type input "1"
type textarea "Documents"
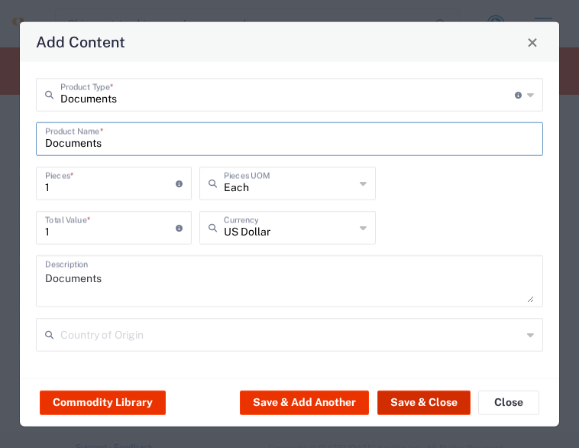
click at [411, 401] on button "Save & Close" at bounding box center [424, 402] width 93 height 24
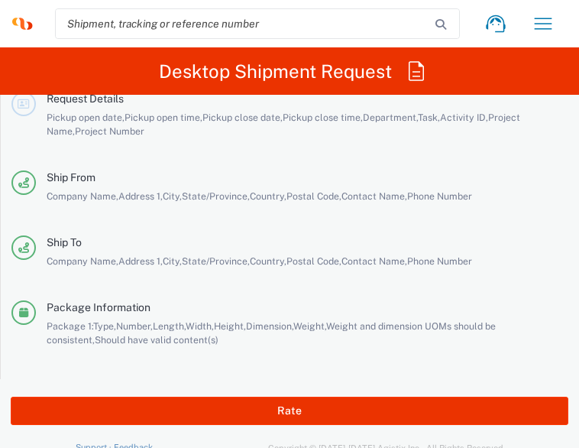
scroll to position [3481, 0]
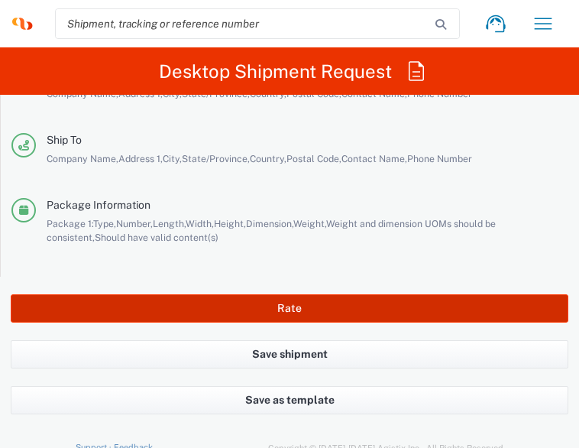
click at [366, 302] on button "Rate" at bounding box center [290, 308] width 558 height 28
type input "3243 DEPARTMENTAL EXPENSE"
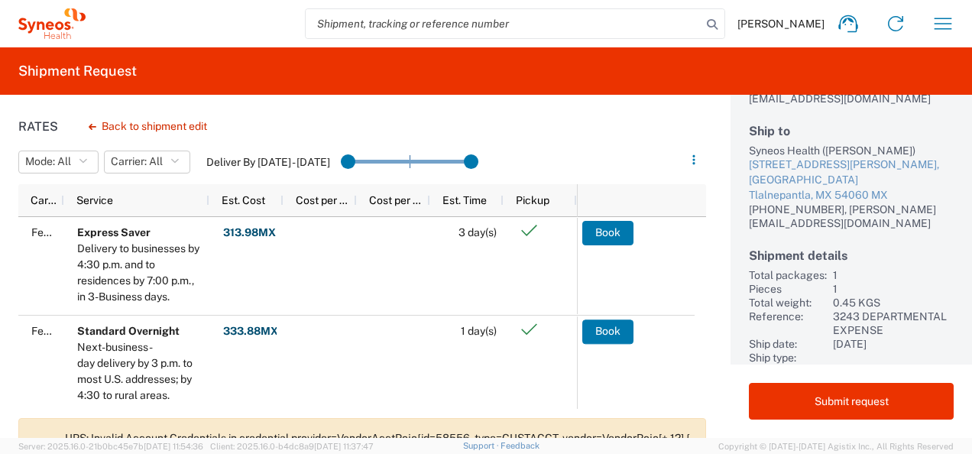
scroll to position [208, 0]
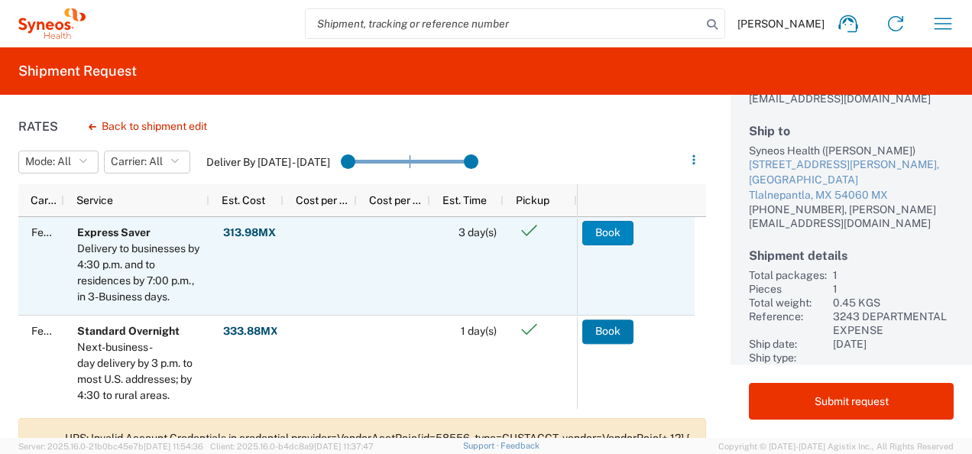
click at [614, 232] on button "Book" at bounding box center [607, 233] width 51 height 24
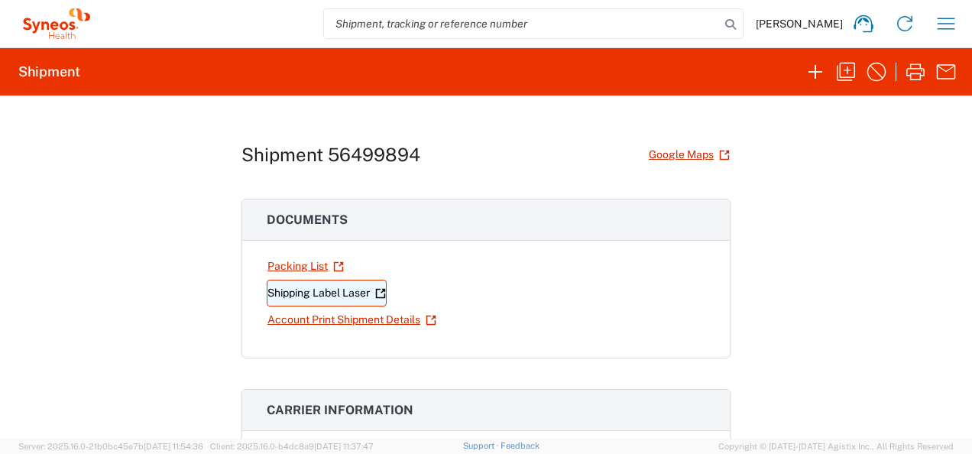
click at [339, 289] on link "Shipping Label Laser" at bounding box center [327, 293] width 120 height 27
